Goal: Navigation & Orientation: Find specific page/section

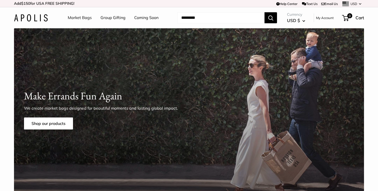
click at [83, 18] on link "Market Bags" at bounding box center [80, 18] width 24 height 8
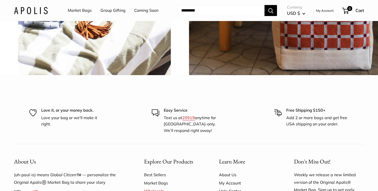
scroll to position [1267, 0]
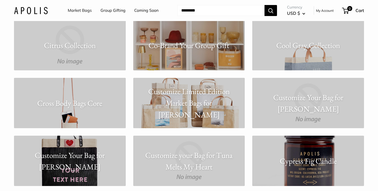
scroll to position [1005, 0]
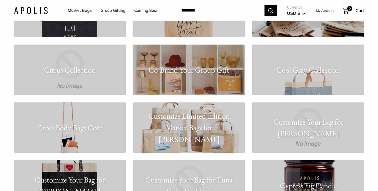
click at [76, 64] on link "Citrus Collection" at bounding box center [70, 70] width 112 height 50
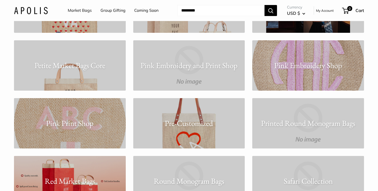
scroll to position [2977, 0]
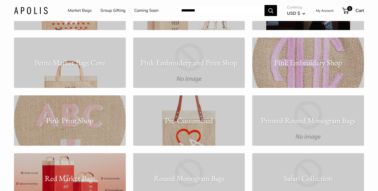
click at [97, 63] on p "Petite Market Bags Core" at bounding box center [70, 63] width 112 height 12
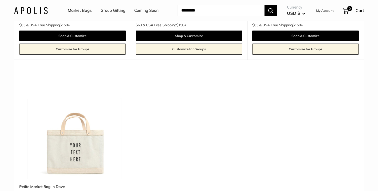
scroll to position [810, 0]
